Goal: Task Accomplishment & Management: Manage account settings

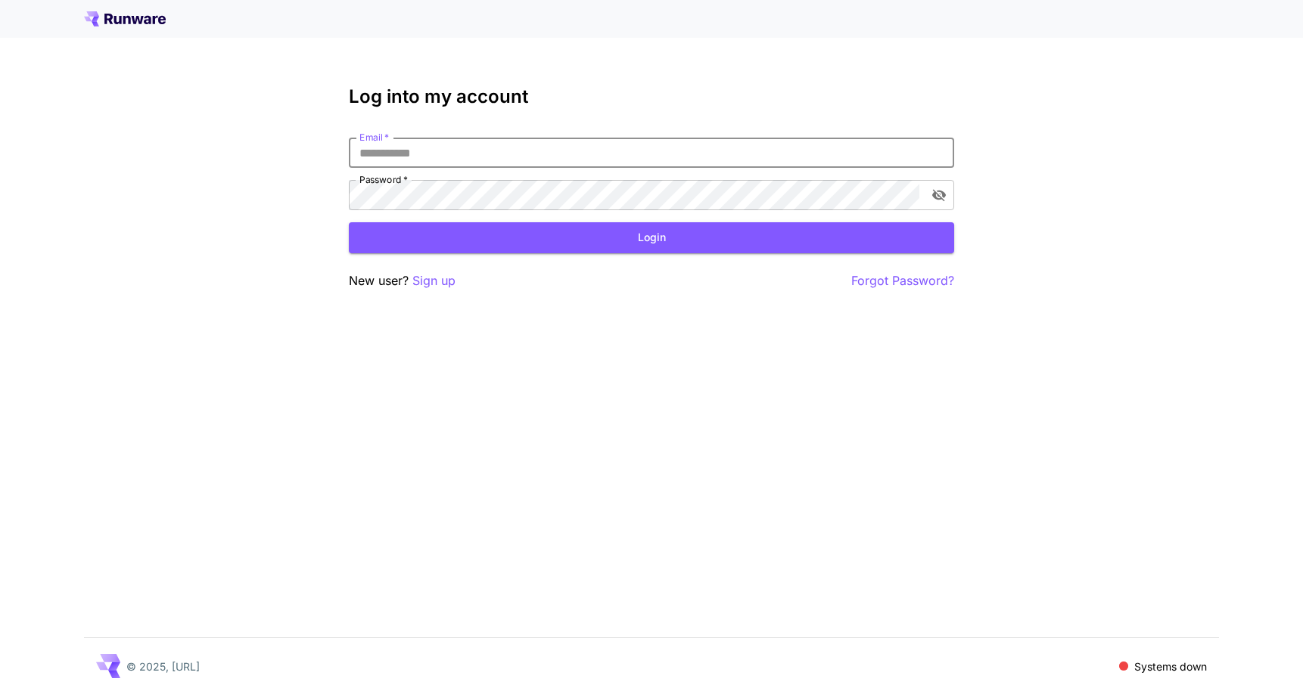
type input "**********"
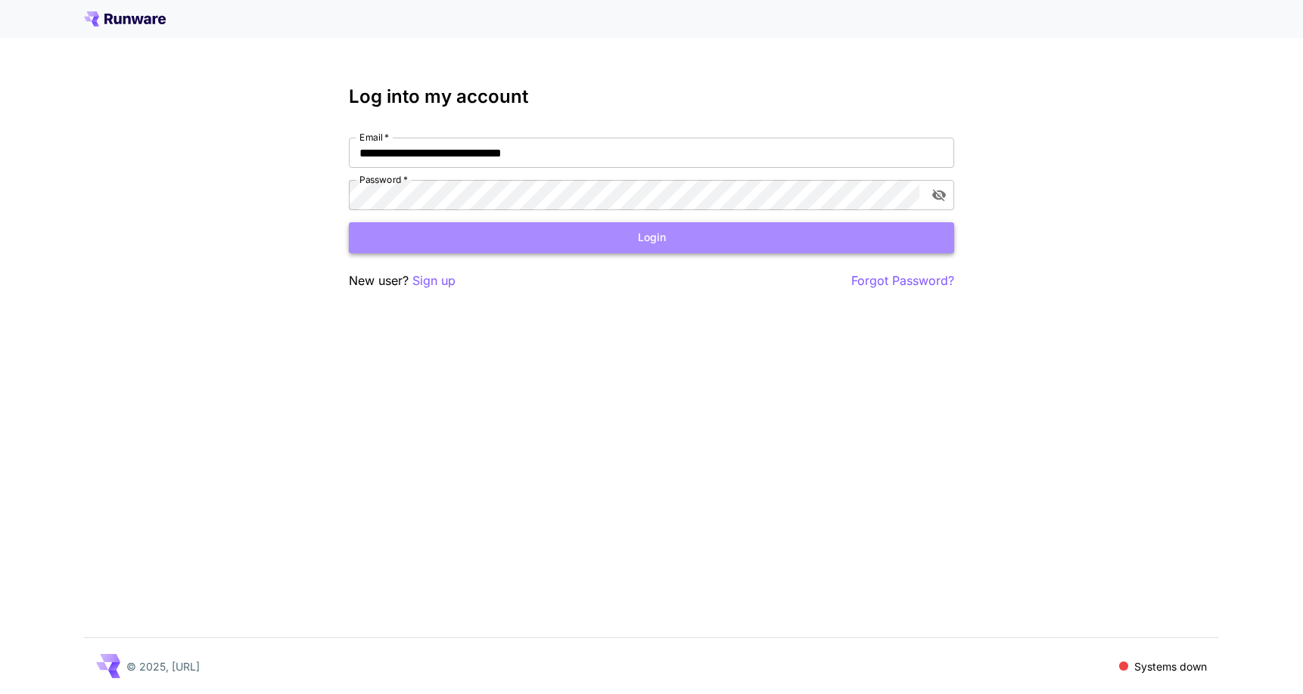
click at [546, 241] on button "Login" at bounding box center [651, 237] width 605 height 31
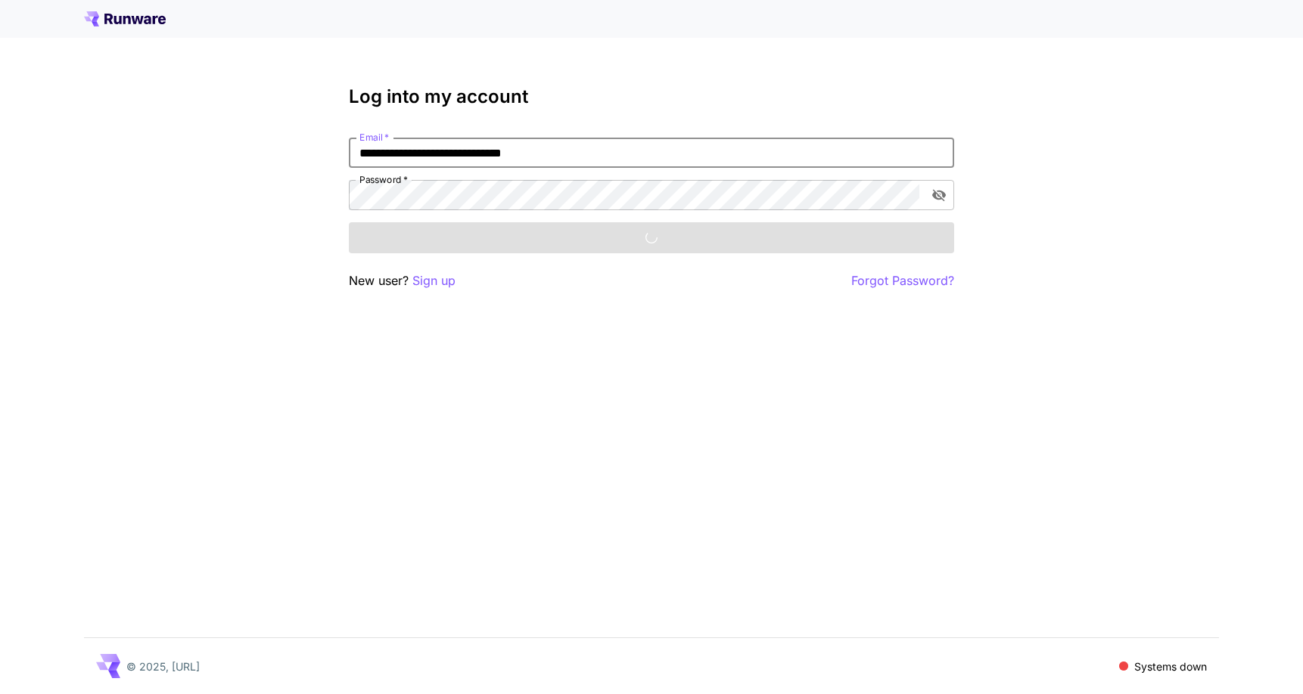
click at [652, 0] on div at bounding box center [651, 19] width 1303 height 38
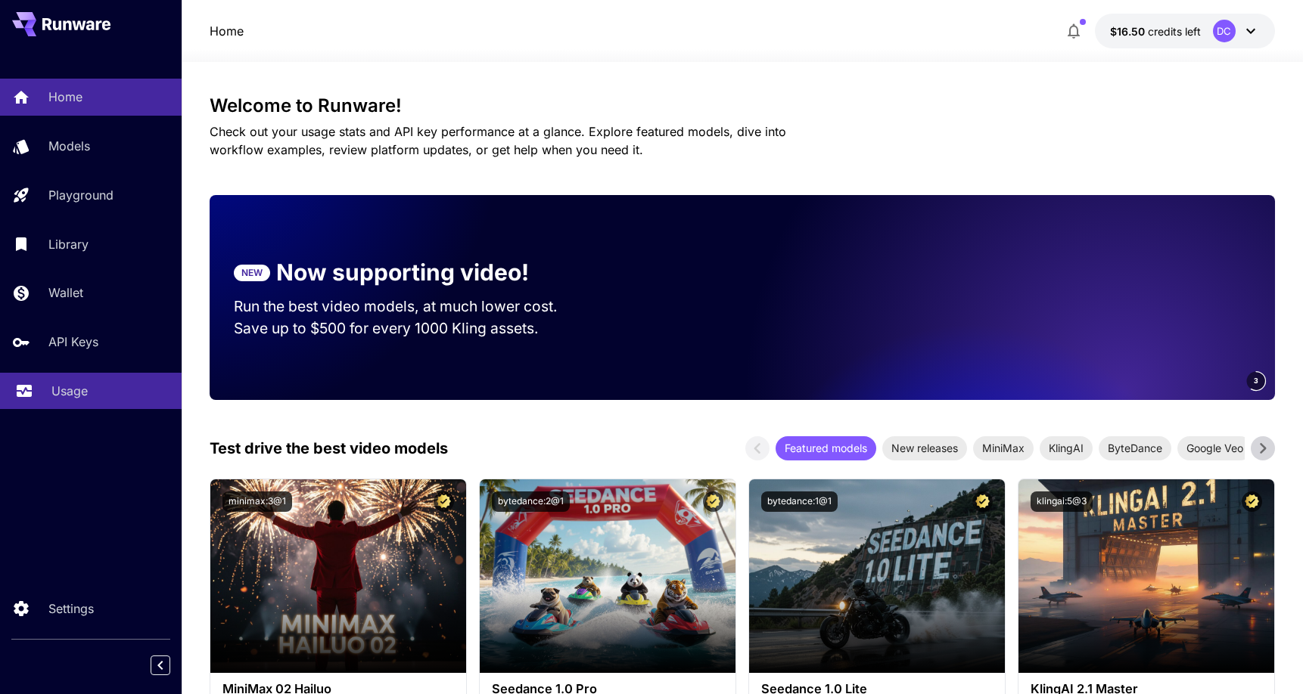
click at [68, 409] on link "Usage" at bounding box center [91, 391] width 182 height 37
